Goal: Find specific page/section: Find specific page/section

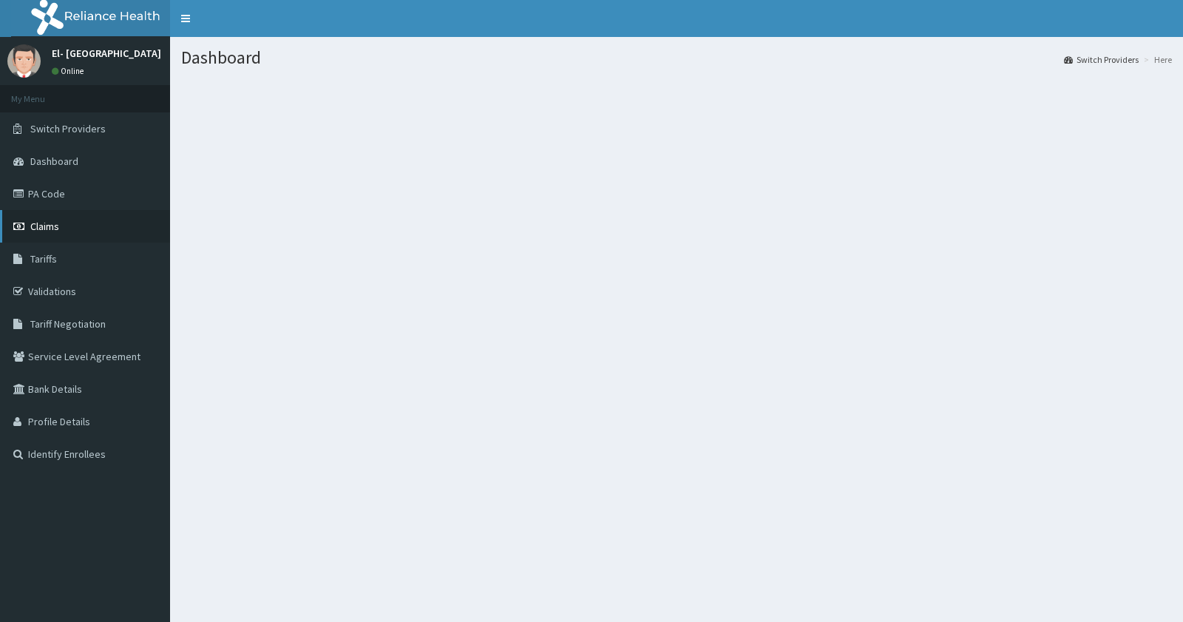
click at [48, 222] on span "Claims" at bounding box center [44, 226] width 29 height 13
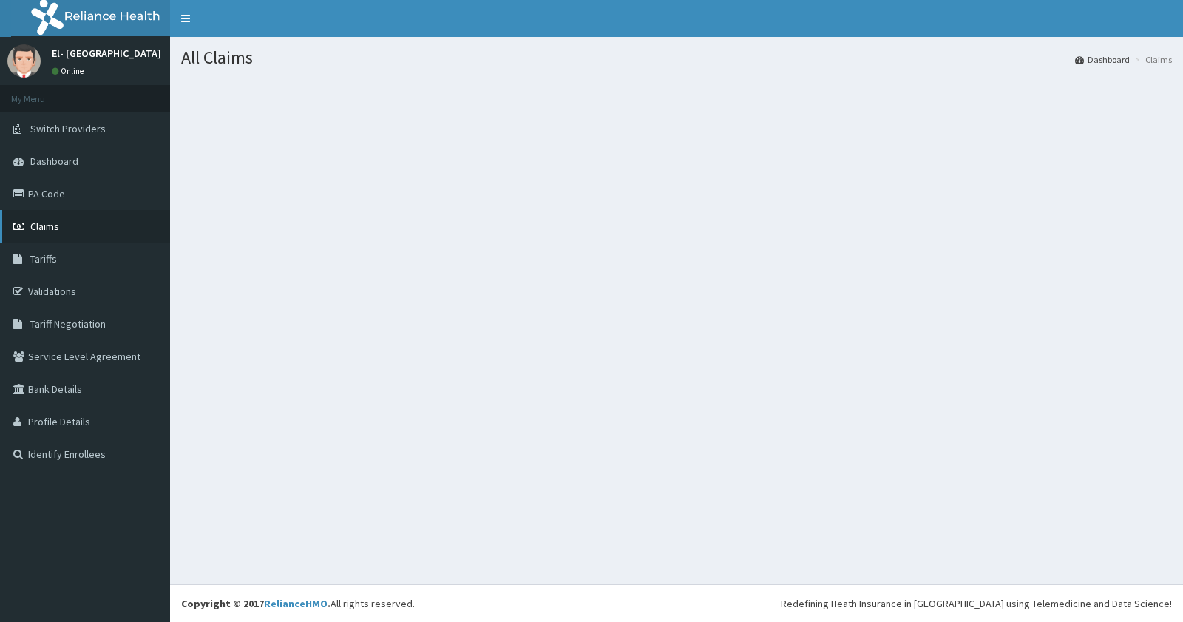
click at [50, 224] on span "Claims" at bounding box center [44, 226] width 29 height 13
